Goal: Transaction & Acquisition: Purchase product/service

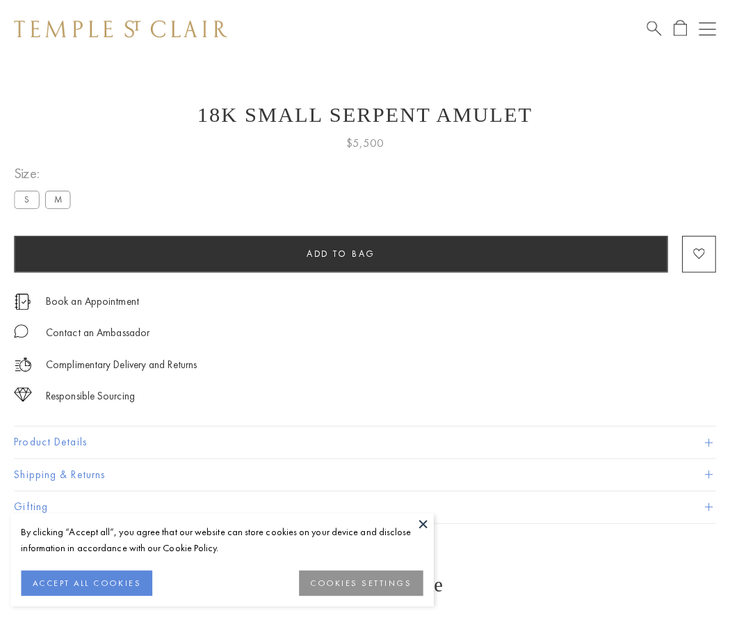
scroll to position [13, 0]
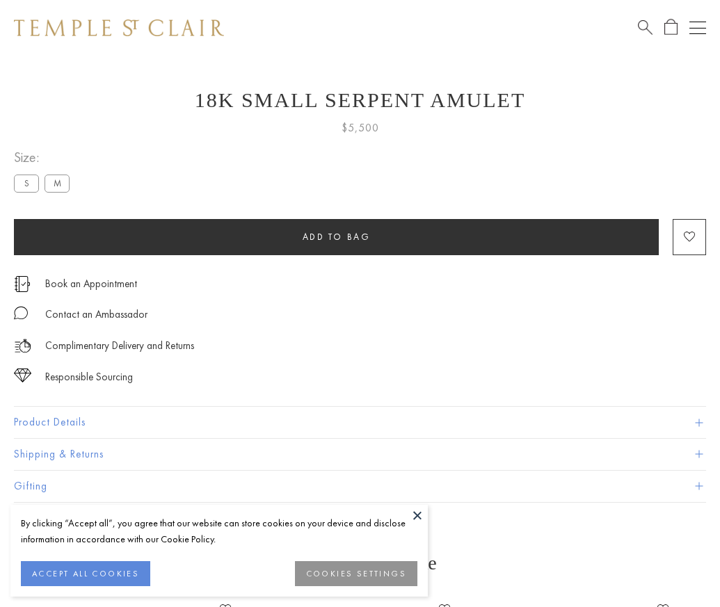
click at [336, 237] on span "Add to bag" at bounding box center [337, 237] width 68 height 12
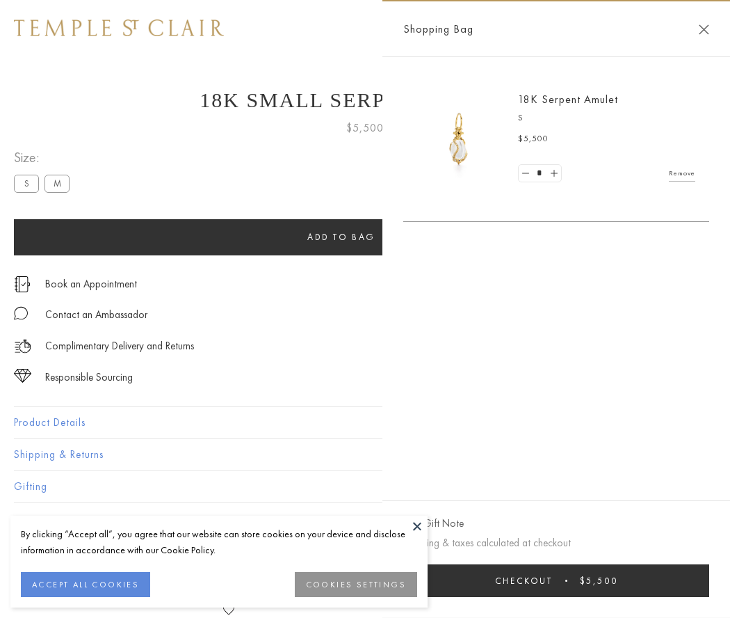
click at [560, 580] on button "Checkout $5,500" at bounding box center [557, 580] width 306 height 33
